Goal: Information Seeking & Learning: Learn about a topic

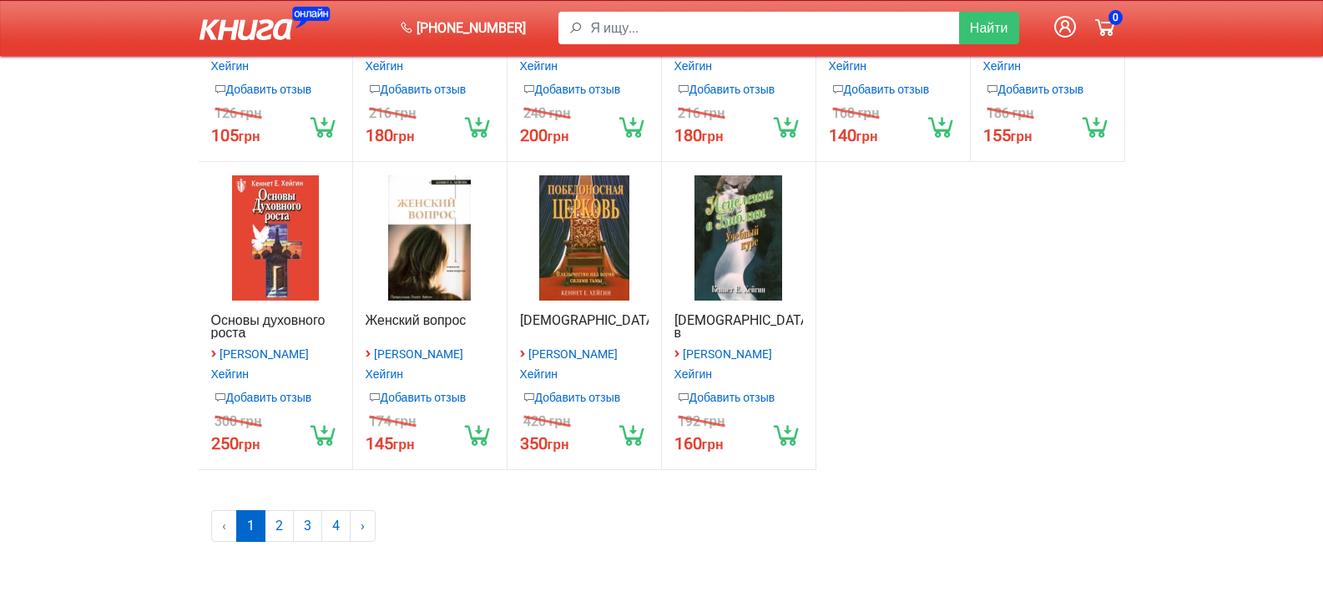
scroll to position [1586, 0]
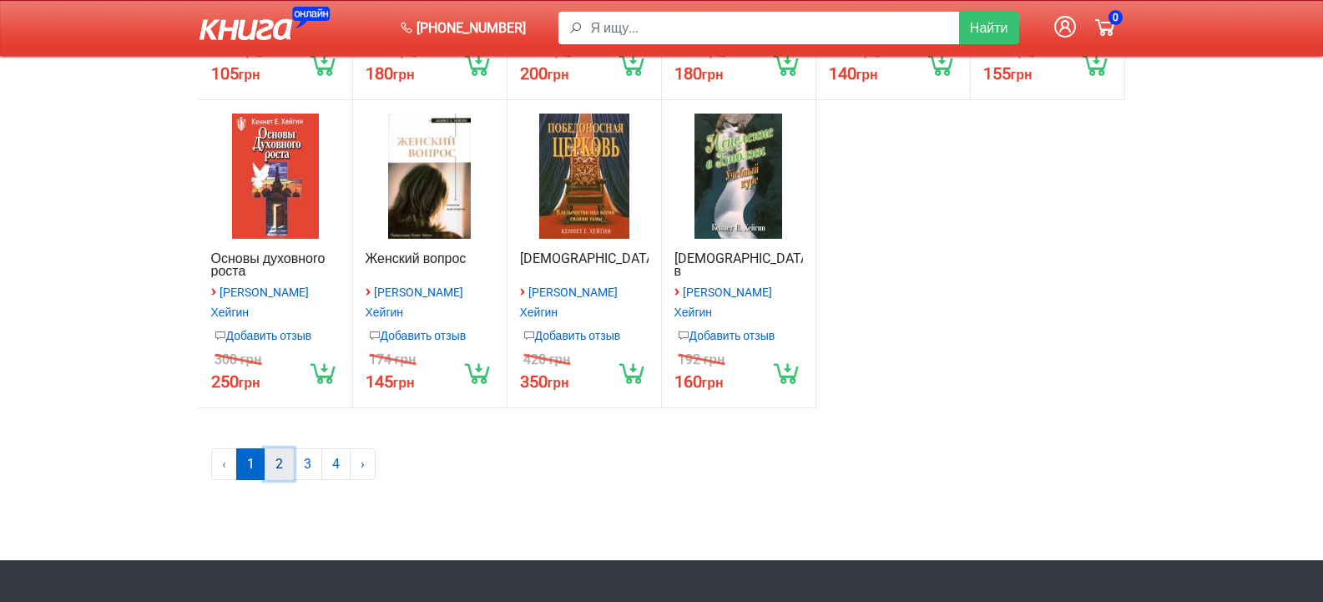
click at [272, 448] on link "2" at bounding box center [279, 464] width 29 height 32
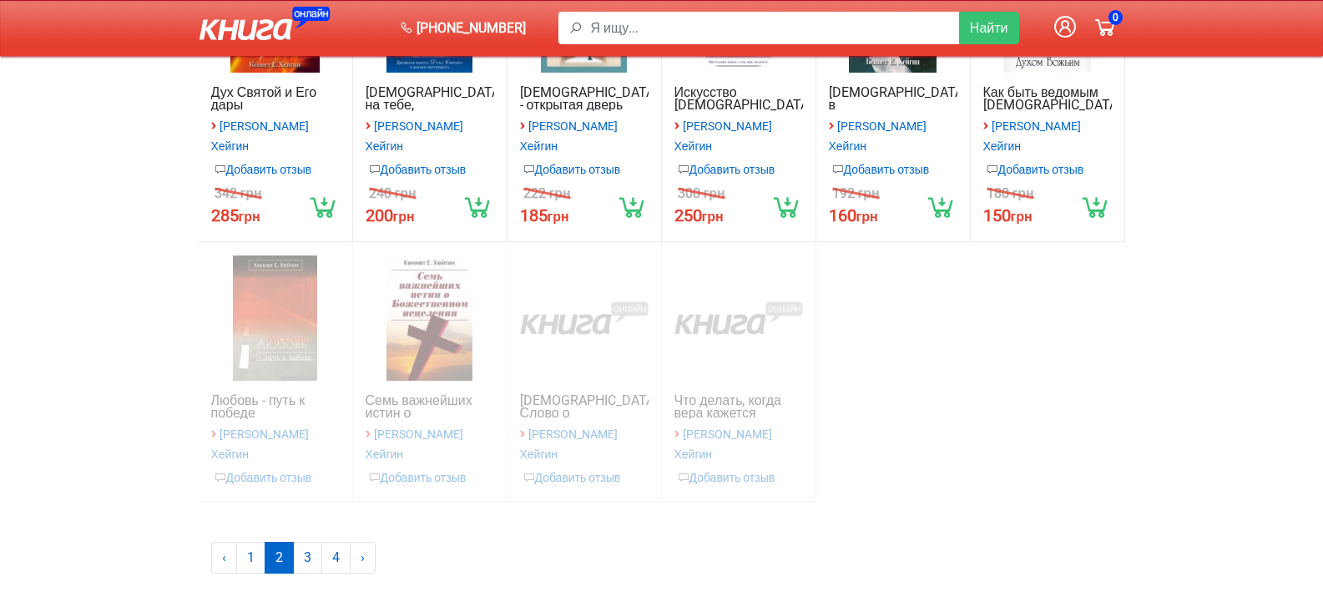
scroll to position [1458, 0]
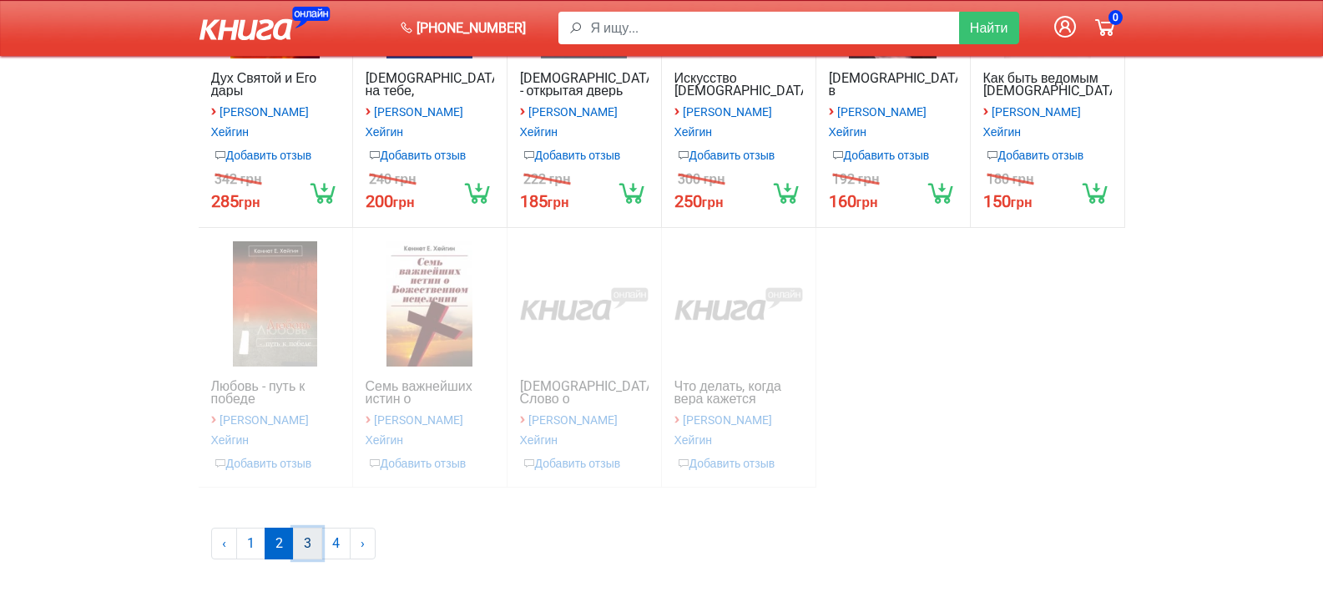
click at [305, 528] on link "3" at bounding box center [307, 544] width 29 height 32
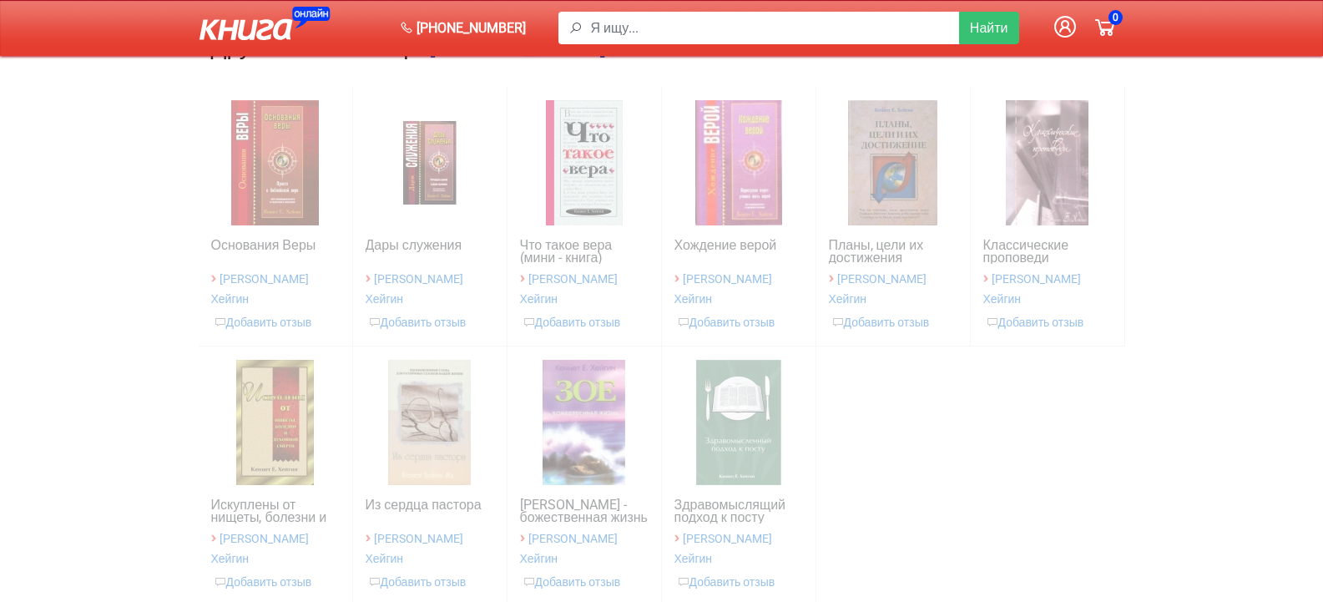
scroll to position [1375, 0]
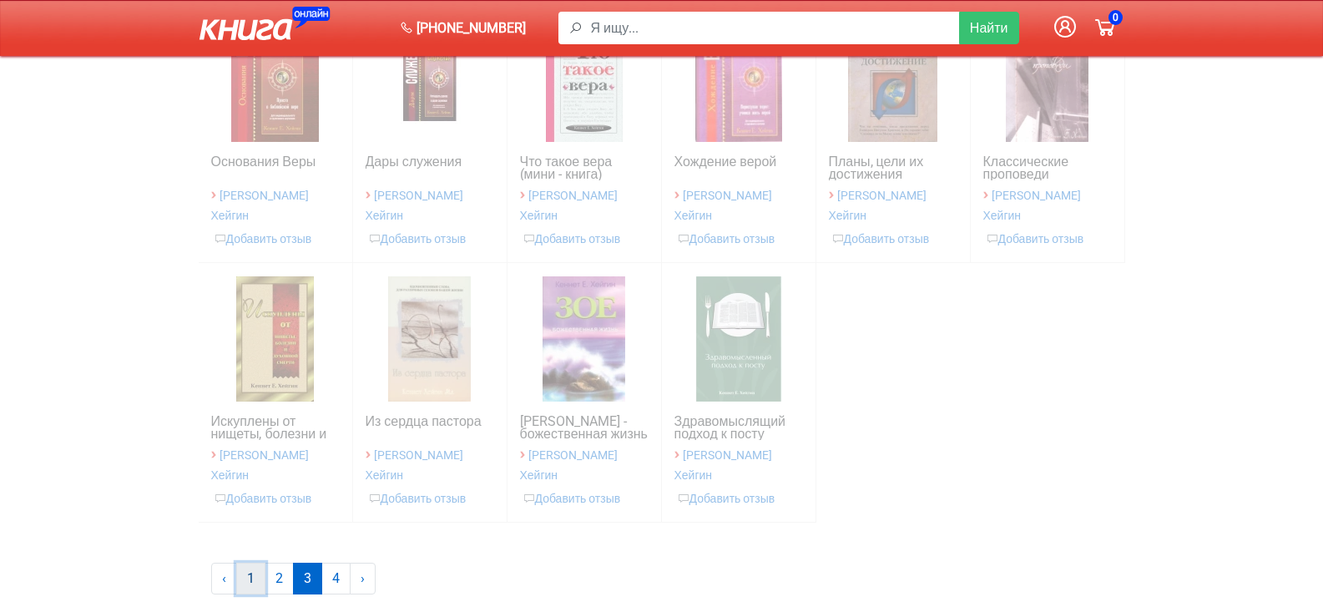
click at [242, 563] on link "1" at bounding box center [250, 579] width 29 height 32
click at [248, 563] on link "1" at bounding box center [250, 579] width 29 height 32
click at [249, 563] on link "1" at bounding box center [250, 579] width 29 height 32
click at [248, 563] on link "1" at bounding box center [250, 579] width 29 height 32
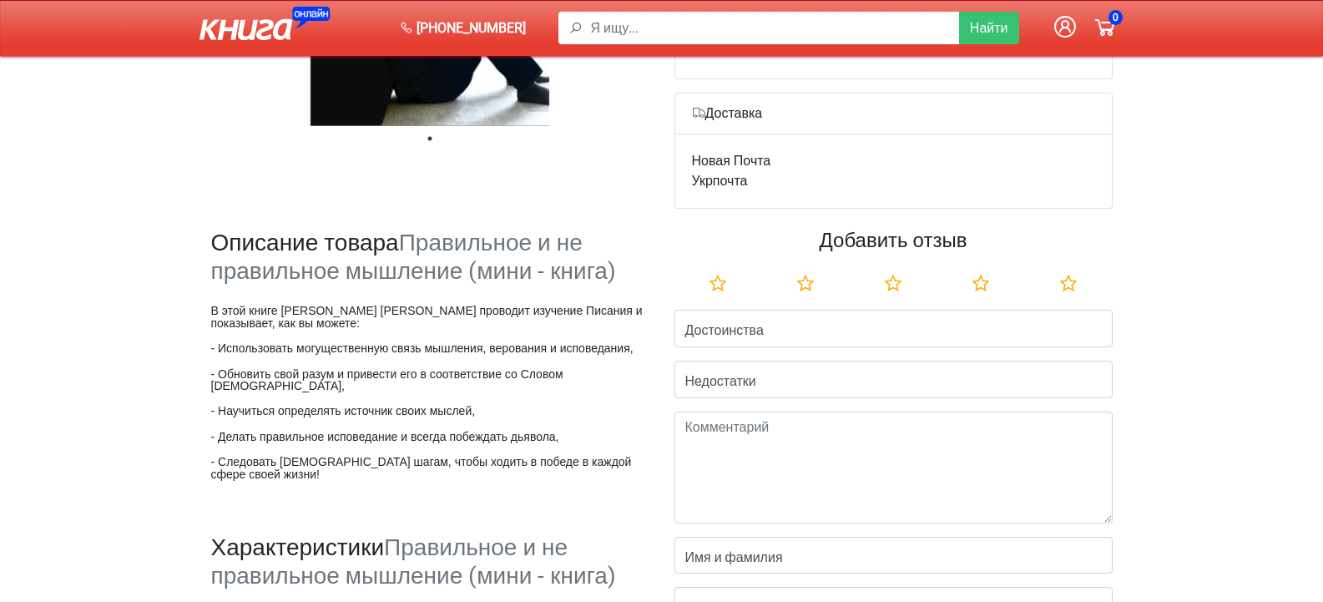
scroll to position [540, 0]
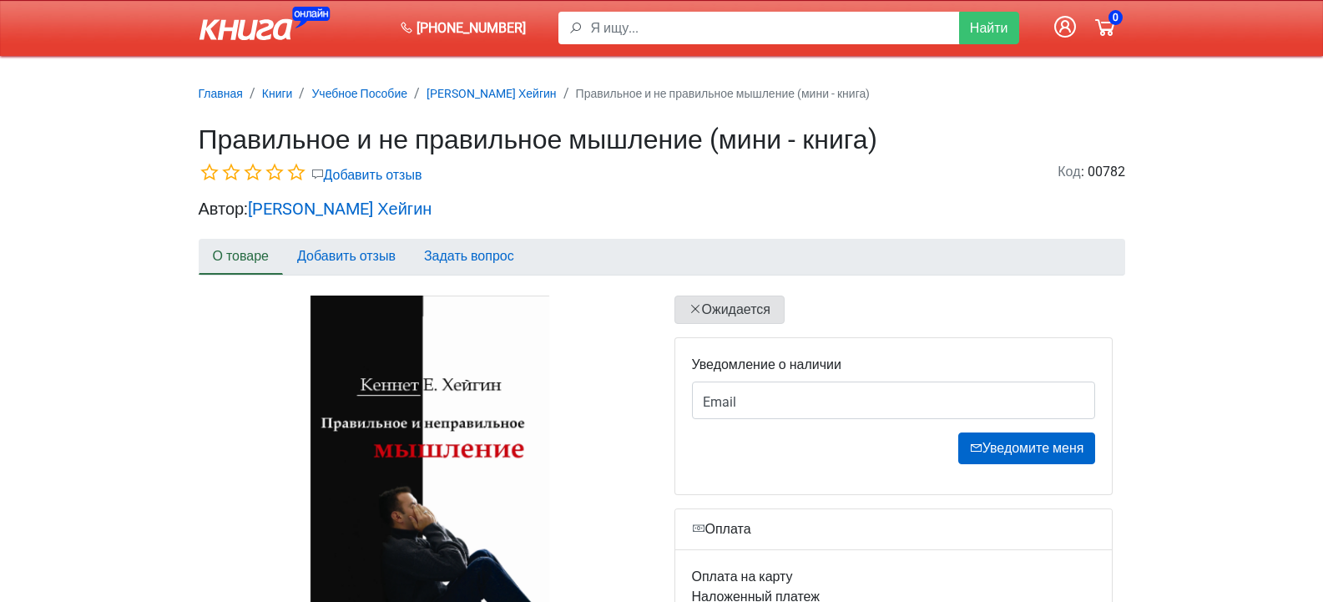
scroll to position [1291, 0]
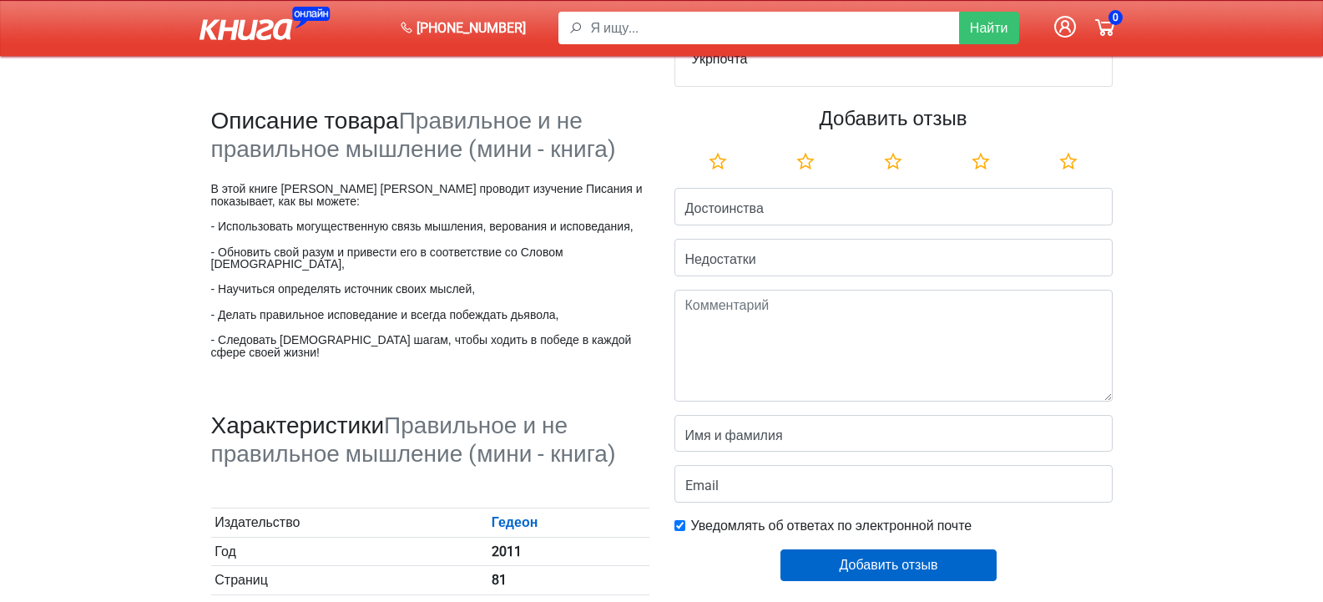
scroll to position [540, 0]
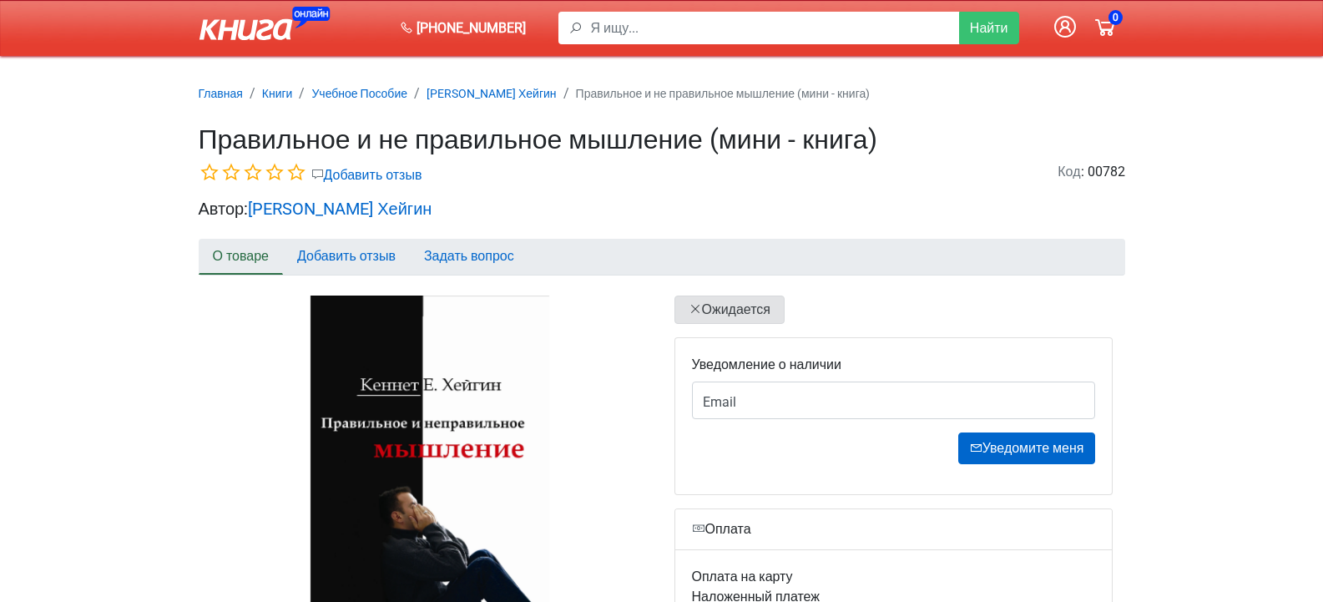
scroll to position [1291, 0]
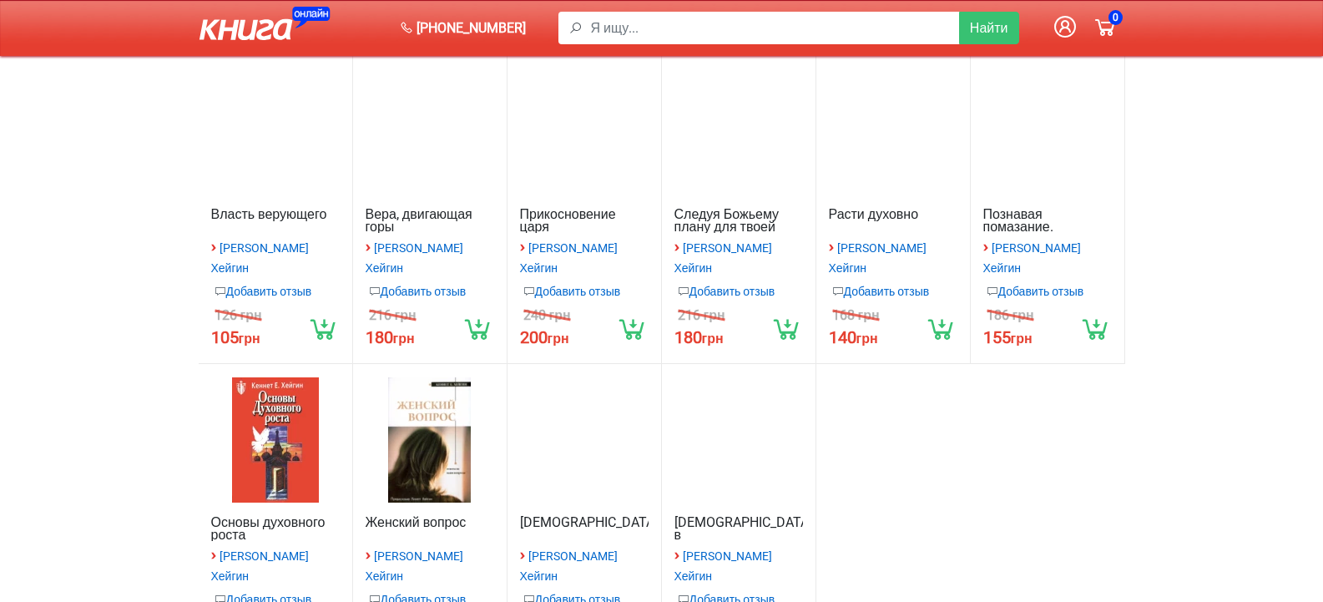
scroll to position [1336, 0]
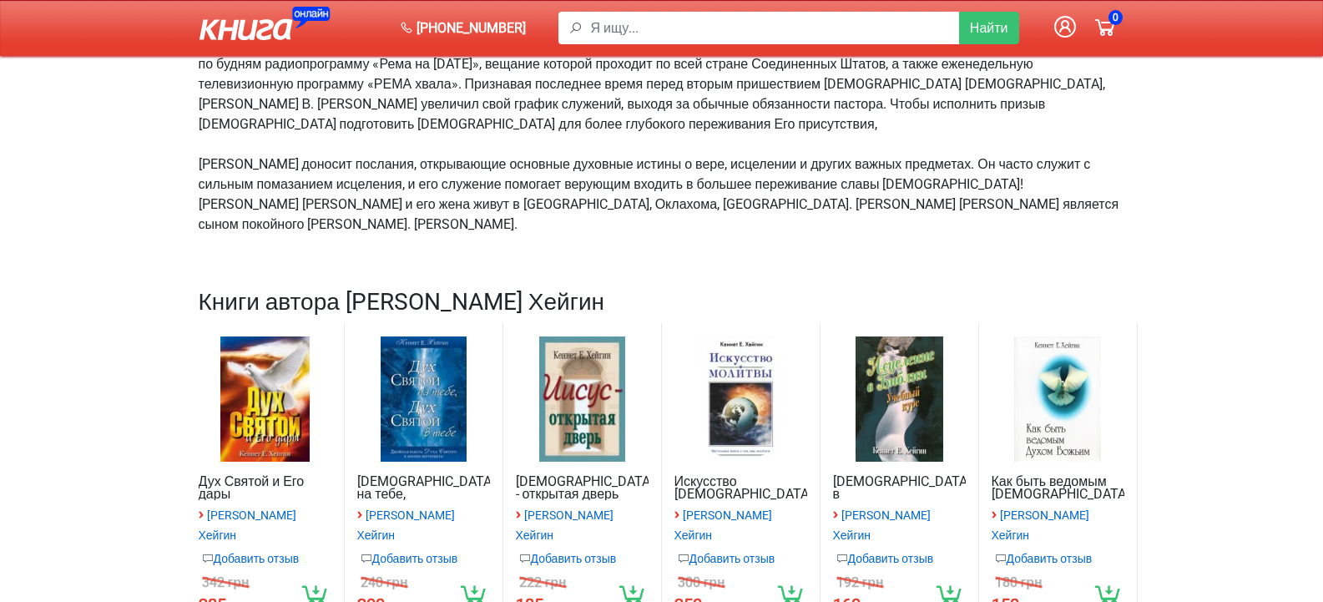
scroll to position [417, 0]
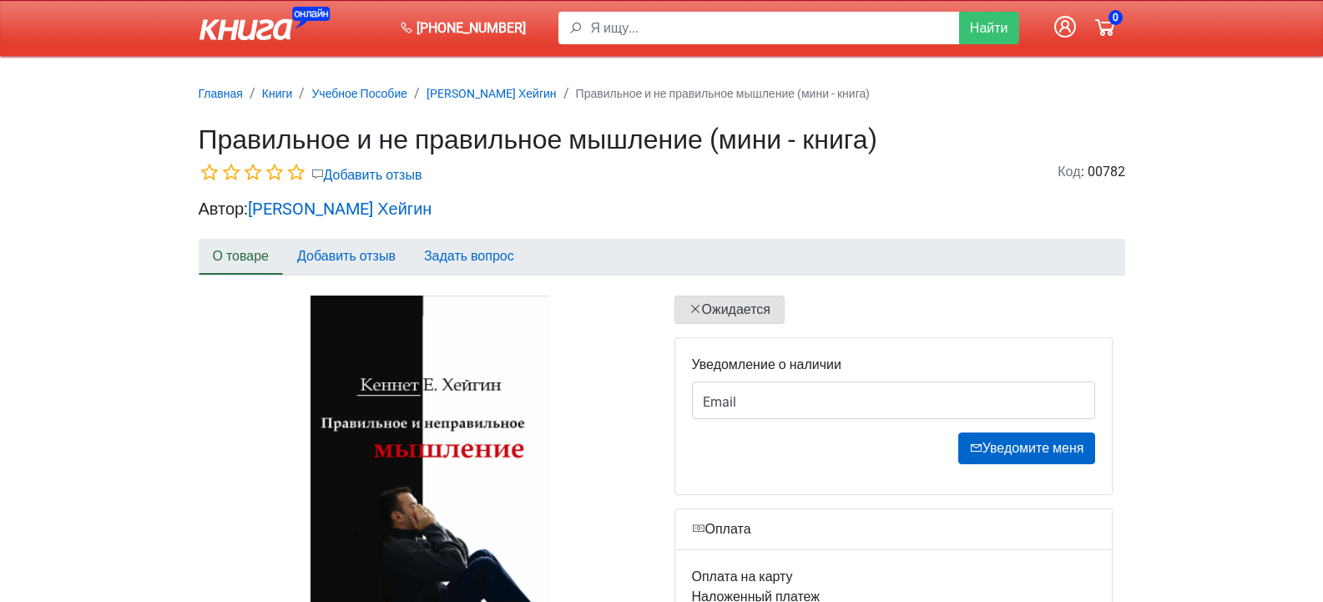
scroll to position [1291, 0]
